Goal: Information Seeking & Learning: Learn about a topic

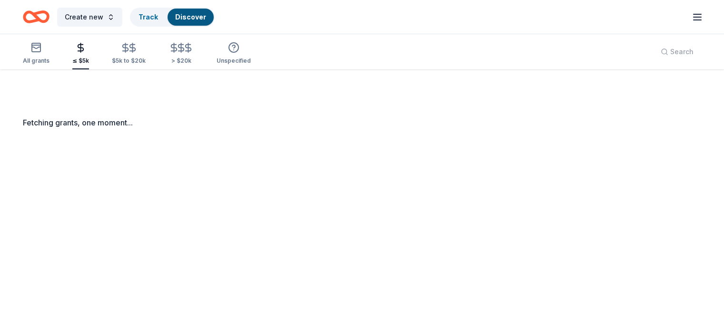
scroll to position [69, 0]
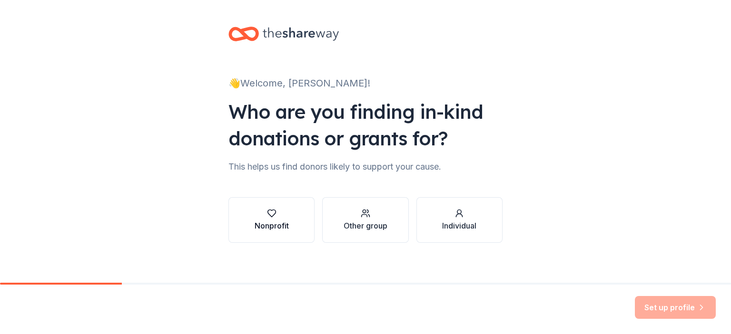
click at [272, 232] on button "Nonprofit" at bounding box center [271, 220] width 86 height 46
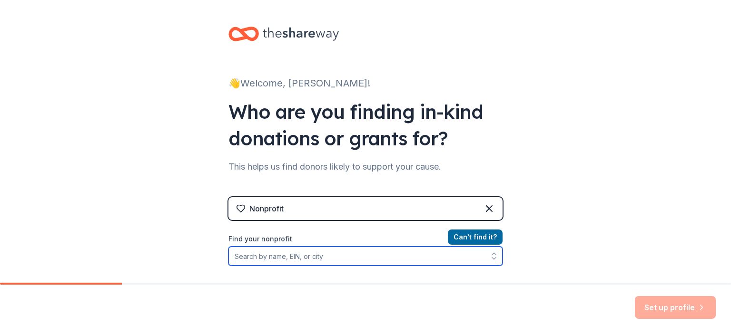
click at [312, 260] on input "Find your nonprofit" at bounding box center [365, 256] width 274 height 19
type input "Poth Band"
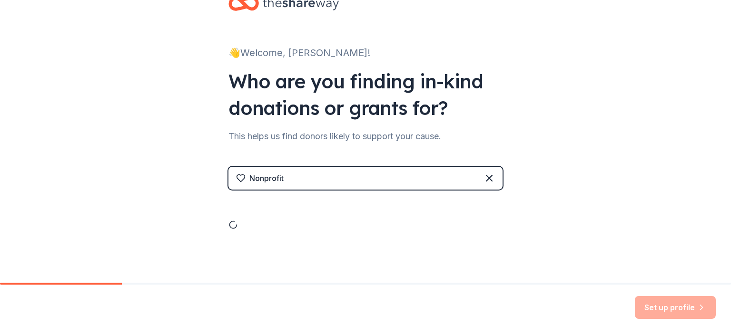
drag, startPoint x: 312, startPoint y: 260, endPoint x: 291, endPoint y: 255, distance: 21.4
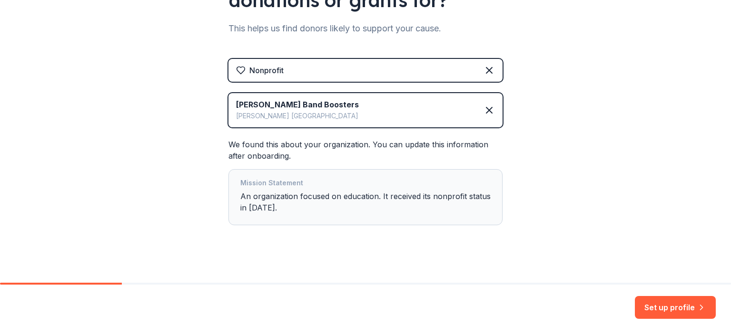
scroll to position [145, 0]
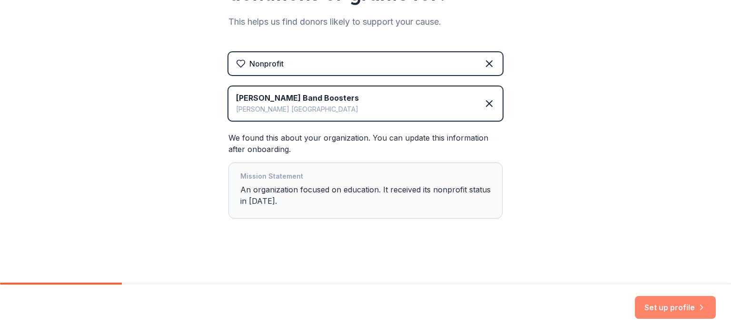
click at [666, 308] on button "Set up profile" at bounding box center [675, 307] width 81 height 23
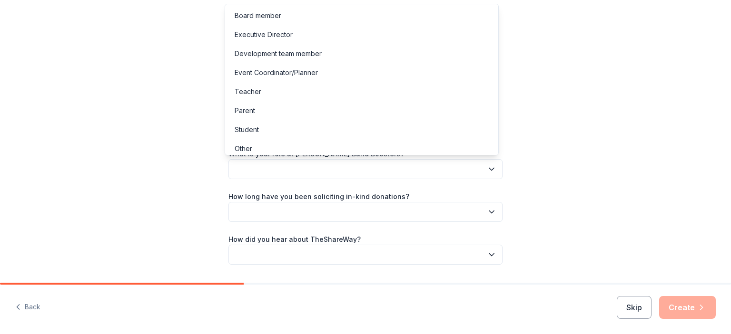
click at [434, 172] on button "button" at bounding box center [365, 169] width 274 height 20
click at [359, 109] on div "Parent" at bounding box center [361, 110] width 269 height 19
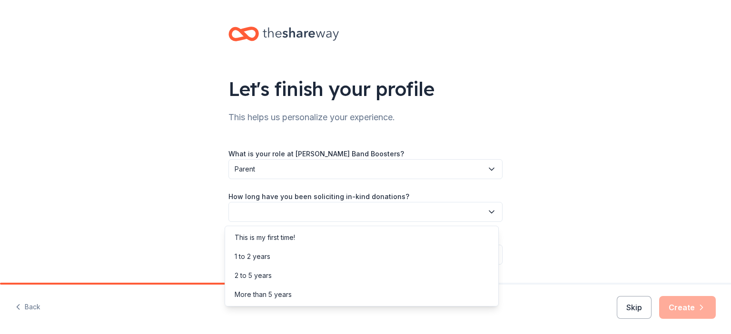
click at [360, 211] on button "button" at bounding box center [365, 212] width 274 height 20
click at [288, 237] on div "This is my first time!" at bounding box center [265, 237] width 60 height 11
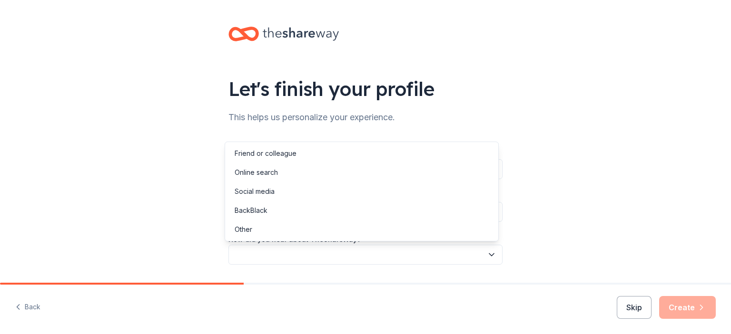
click at [295, 256] on button "button" at bounding box center [365, 255] width 274 height 20
click at [259, 170] on div "Online search" at bounding box center [256, 172] width 43 height 11
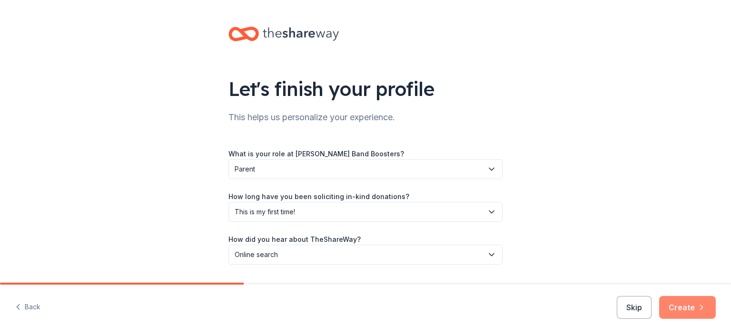
click at [686, 302] on button "Create" at bounding box center [687, 307] width 57 height 23
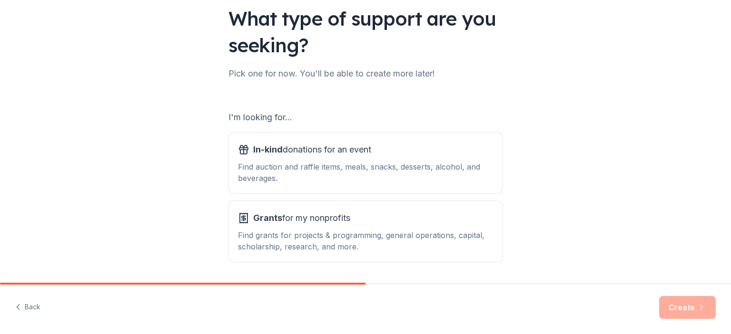
scroll to position [77, 0]
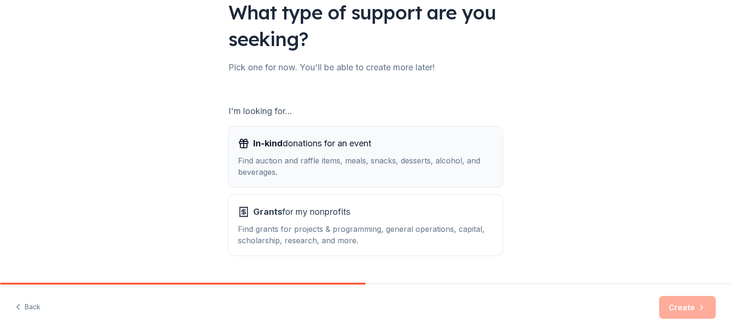
click at [291, 165] on div "Find auction and raffle items, meals, snacks, desserts, alcohol, and beverages." at bounding box center [365, 166] width 255 height 23
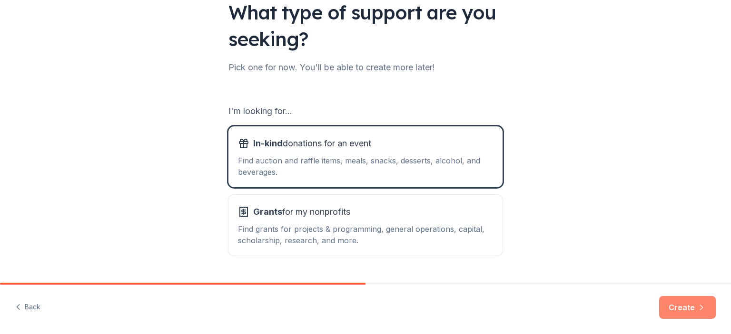
click at [676, 302] on button "Create" at bounding box center [687, 307] width 57 height 23
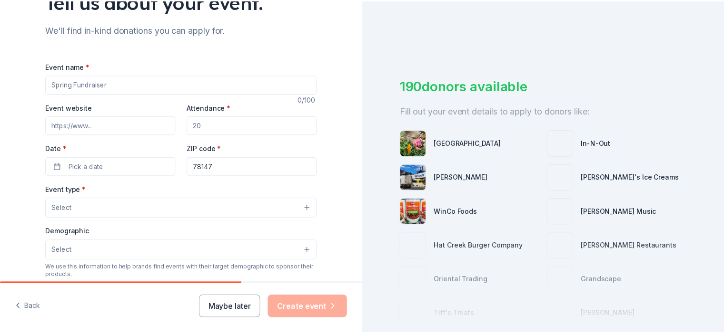
scroll to position [192, 0]
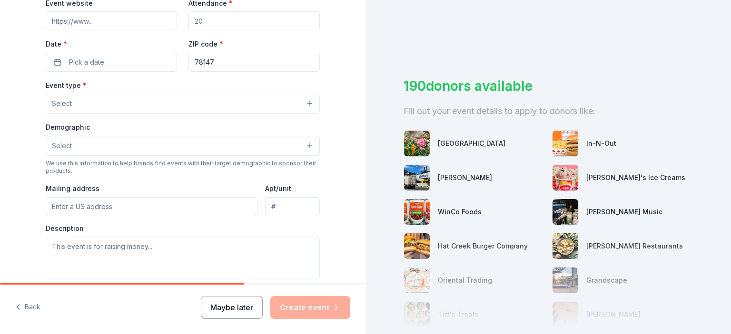
click at [238, 304] on button "Maybe later" at bounding box center [232, 307] width 62 height 23
click at [233, 312] on button "Maybe later" at bounding box center [232, 307] width 62 height 23
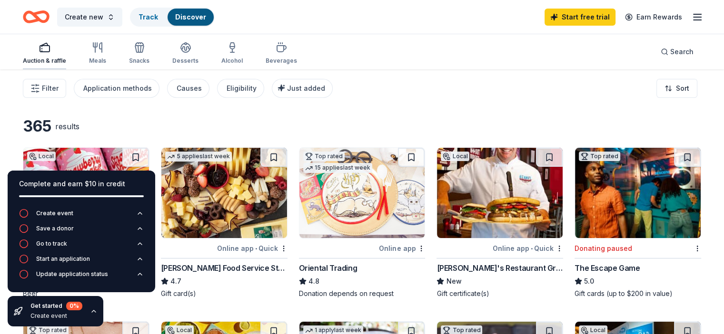
click at [50, 51] on icon "button" at bounding box center [44, 47] width 11 height 11
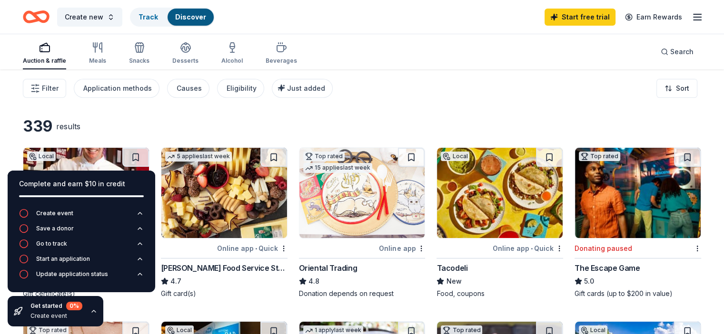
click at [691, 19] on icon "button" at bounding box center [696, 16] width 11 height 11
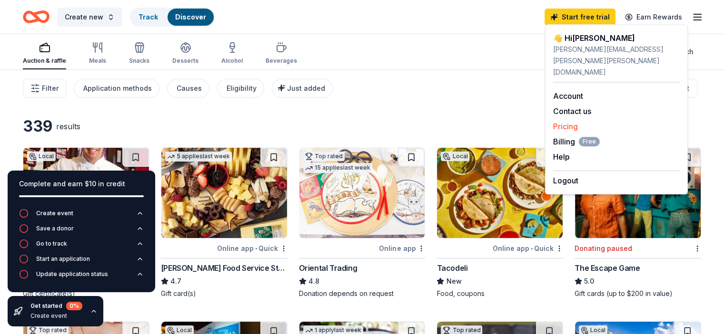
click at [568, 122] on link "Pricing" at bounding box center [565, 127] width 25 height 10
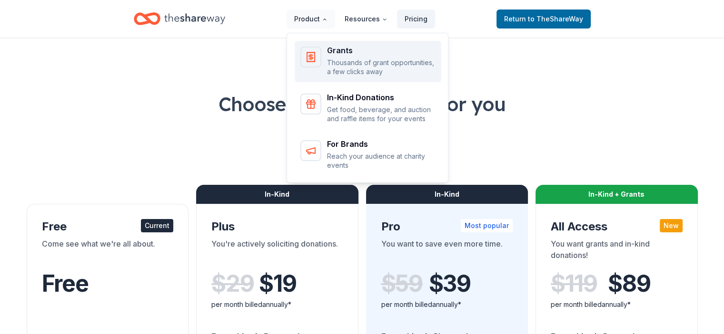
click at [348, 60] on p "Thousands of grant opportunities, a few clicks away" at bounding box center [381, 67] width 108 height 19
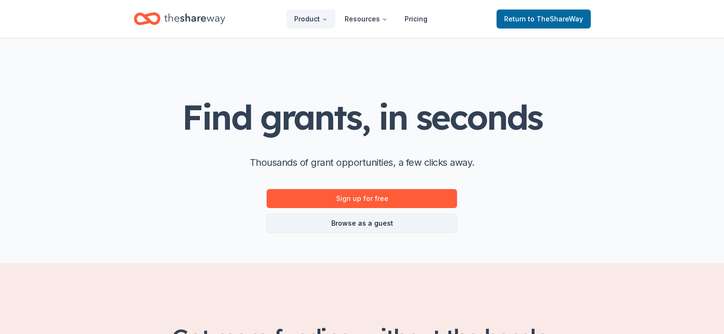
click at [360, 223] on link "Browse as a guest" at bounding box center [361, 223] width 190 height 19
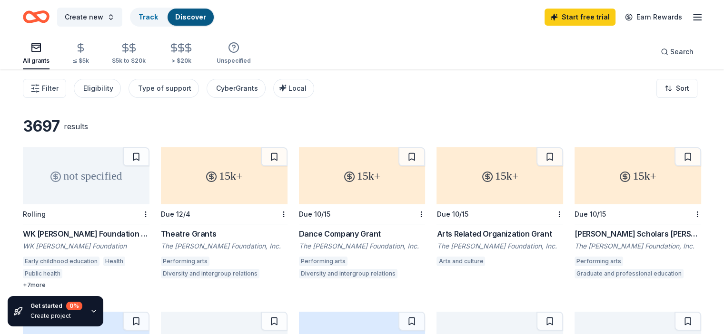
click at [691, 16] on icon "button" at bounding box center [696, 16] width 11 height 11
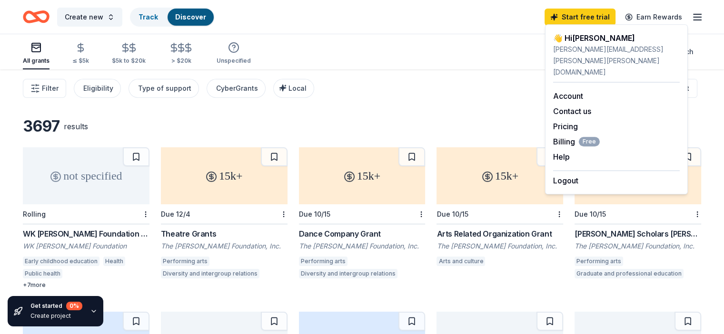
click at [400, 93] on div "Filter Eligibility Type of support CyberGrants Local Sort" at bounding box center [362, 88] width 724 height 38
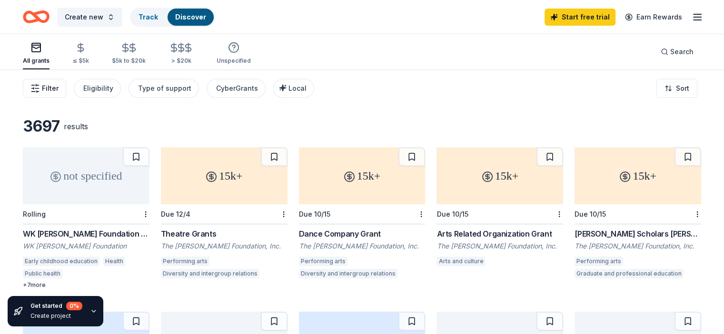
click at [59, 85] on span "Filter" at bounding box center [50, 88] width 17 height 11
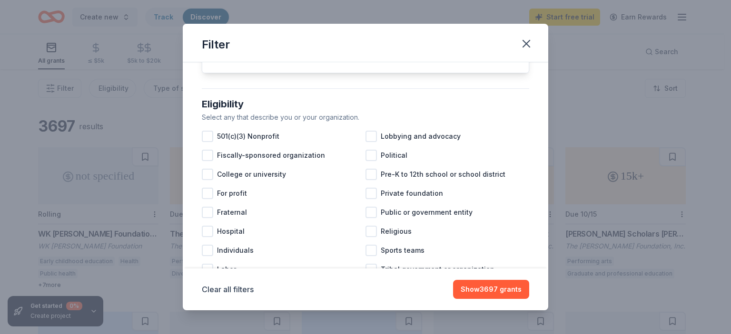
scroll to position [74, 0]
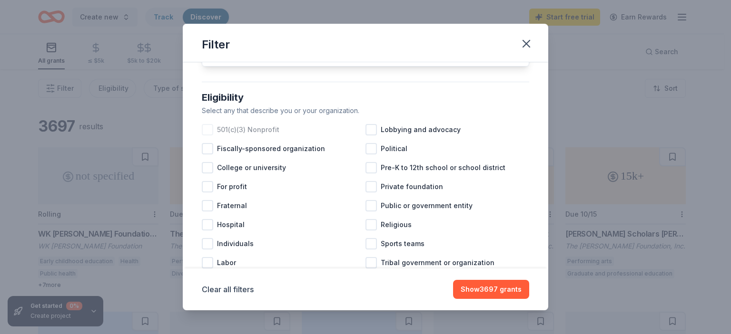
click at [209, 136] on div at bounding box center [207, 129] width 11 height 11
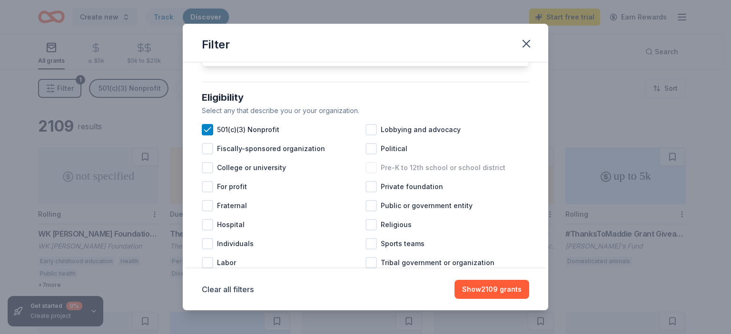
click at [372, 174] on div at bounding box center [370, 167] width 11 height 11
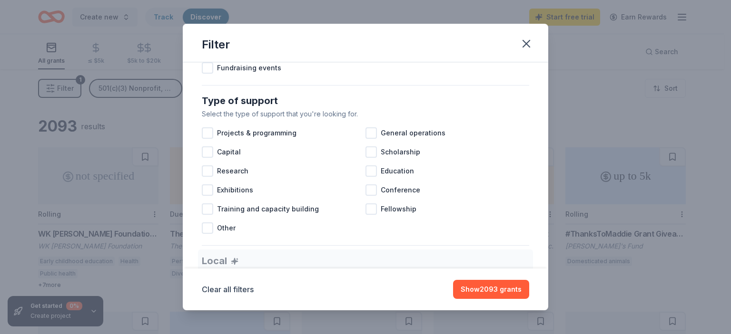
scroll to position [361, 0]
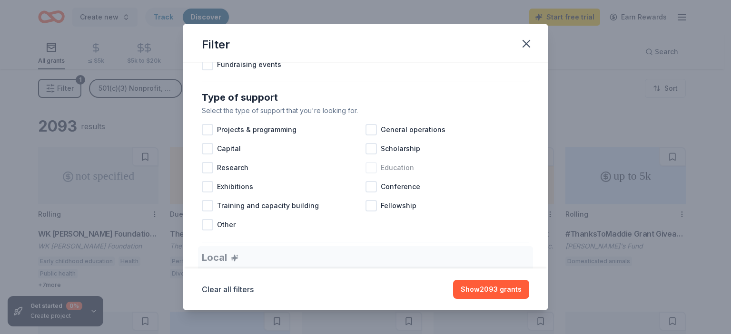
click at [367, 170] on div "Education" at bounding box center [447, 167] width 164 height 19
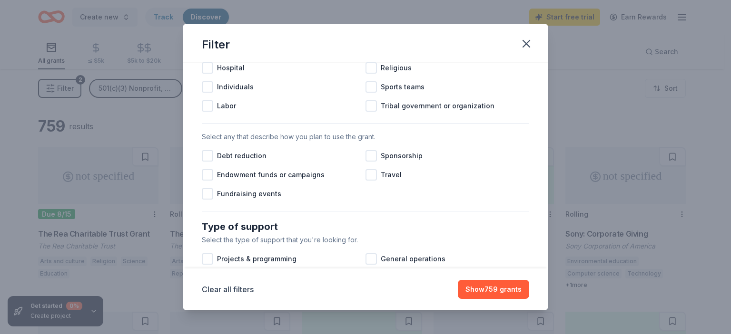
scroll to position [226, 0]
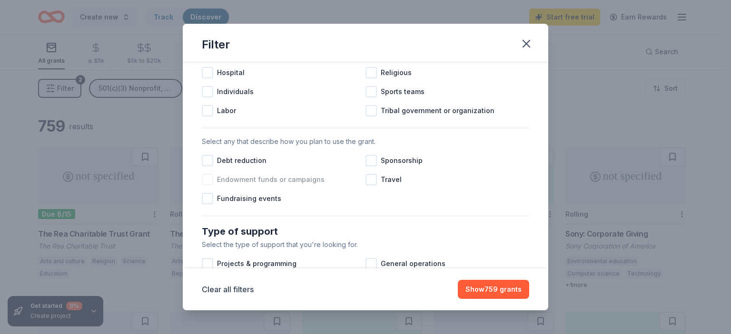
click at [207, 186] on div at bounding box center [207, 179] width 11 height 11
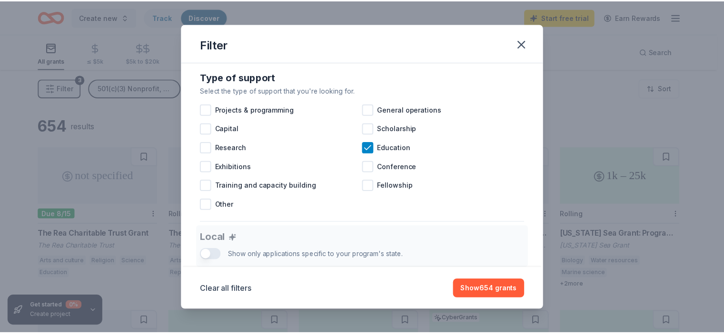
scroll to position [362, 0]
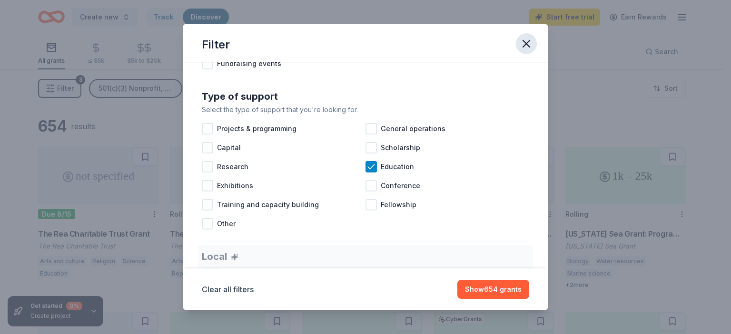
click at [525, 46] on icon "button" at bounding box center [526, 43] width 13 height 13
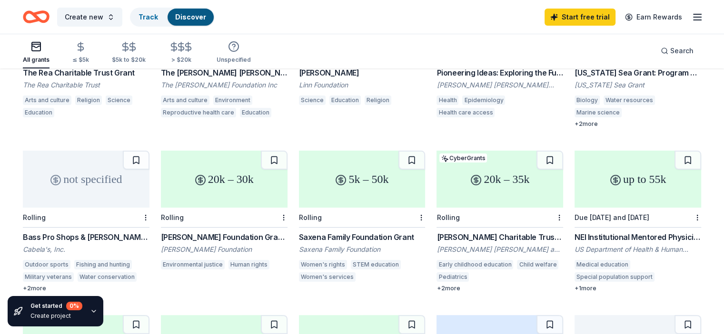
scroll to position [0, 0]
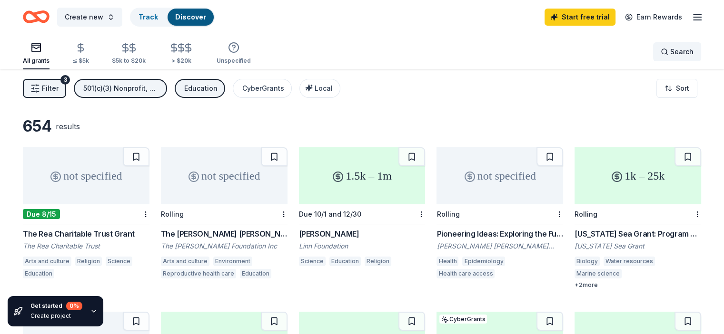
click at [660, 46] on div "Search" at bounding box center [676, 51] width 33 height 11
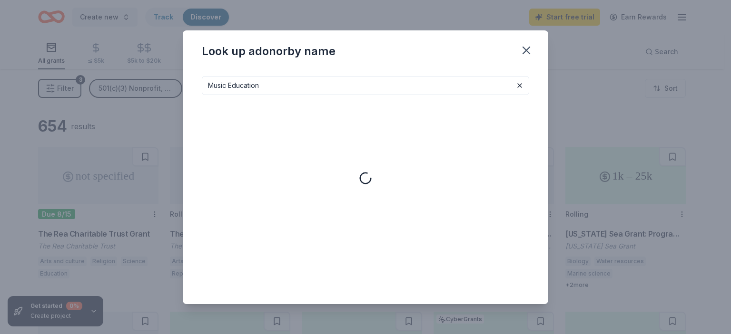
type input "Music Education"
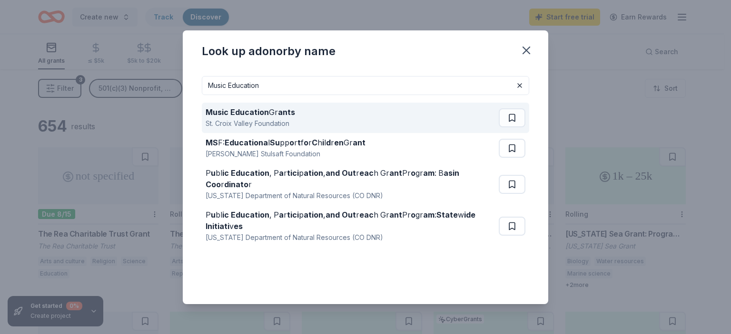
click at [314, 112] on div "Music Education Gr ants St. Croix Valley Foundation" at bounding box center [352, 118] width 293 height 30
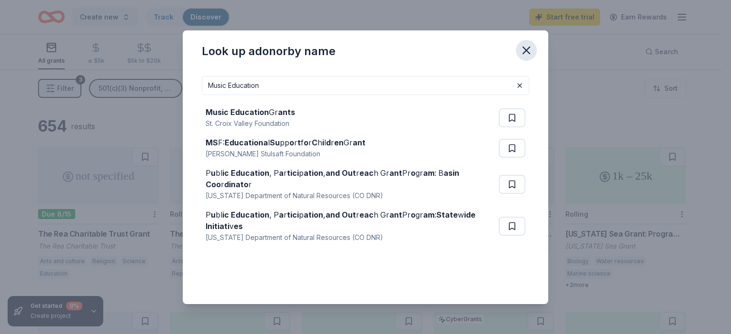
click at [528, 47] on icon "button" at bounding box center [526, 50] width 13 height 13
